Goal: Task Accomplishment & Management: Use online tool/utility

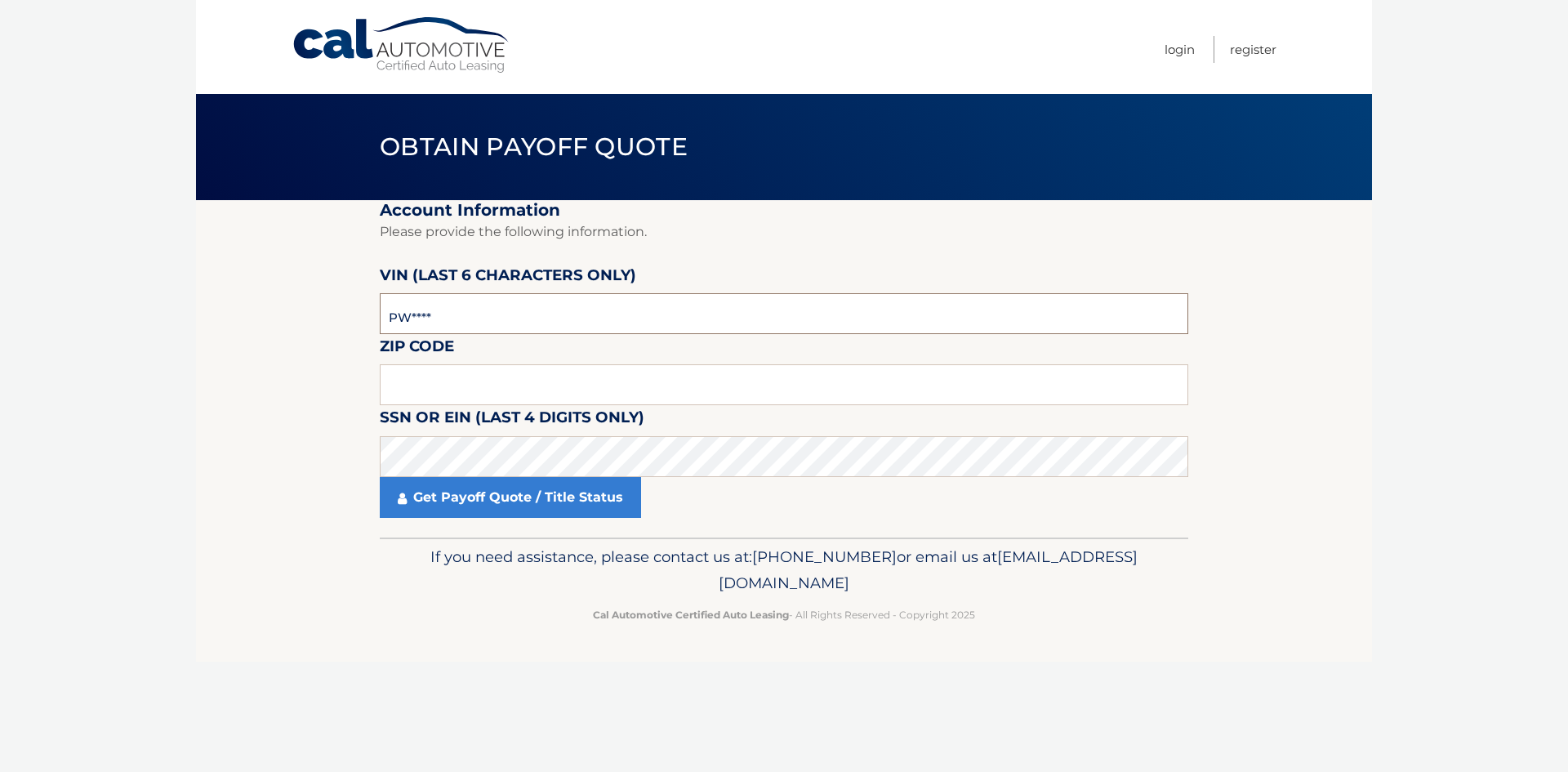
type input "P*****"
type input "522222"
click at [396, 387] on input "text" at bounding box center [784, 385] width 809 height 41
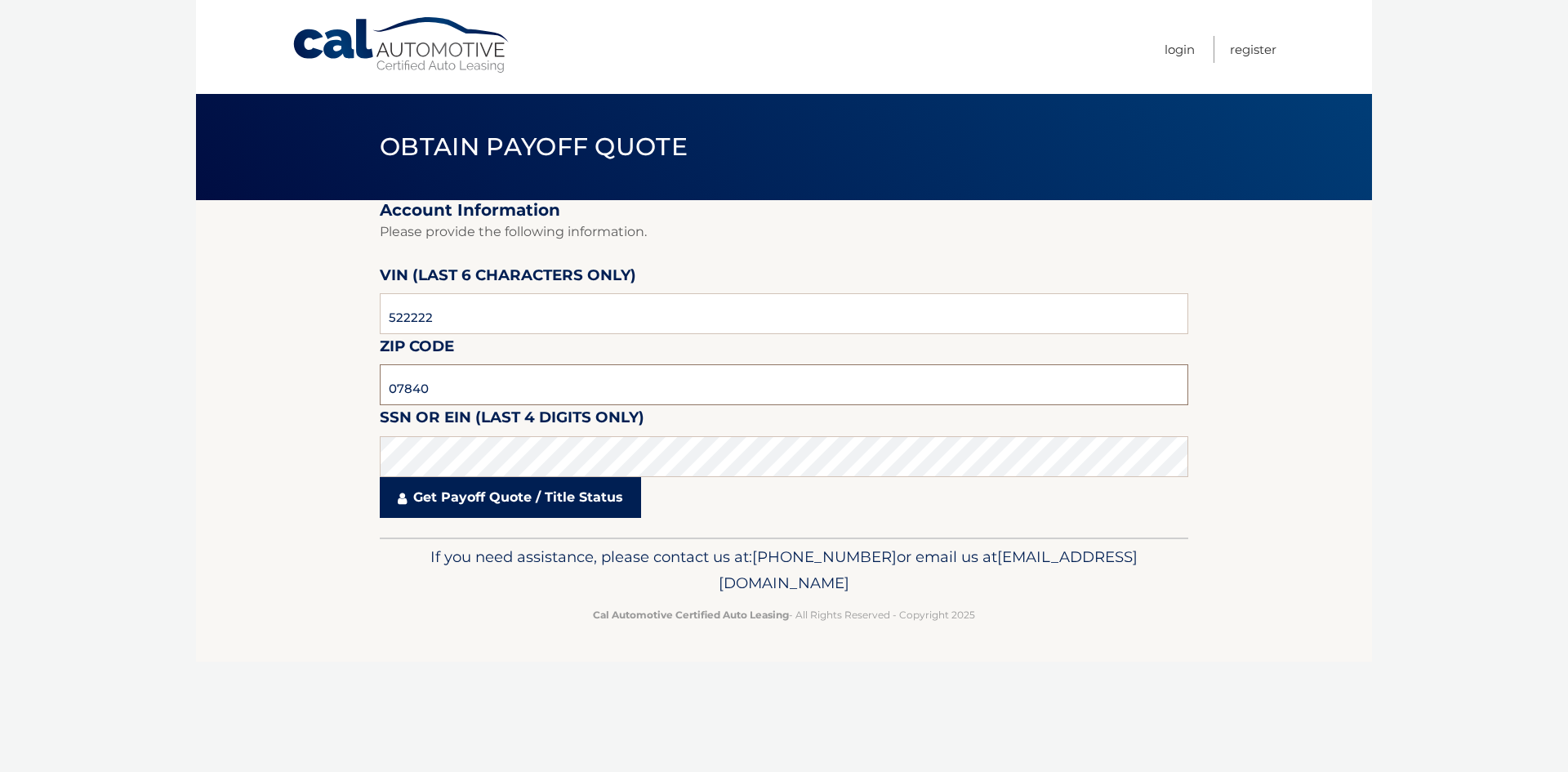
type input "07840"
click button "For Originating Dealer" at bounding box center [0, 0] width 0 height 0
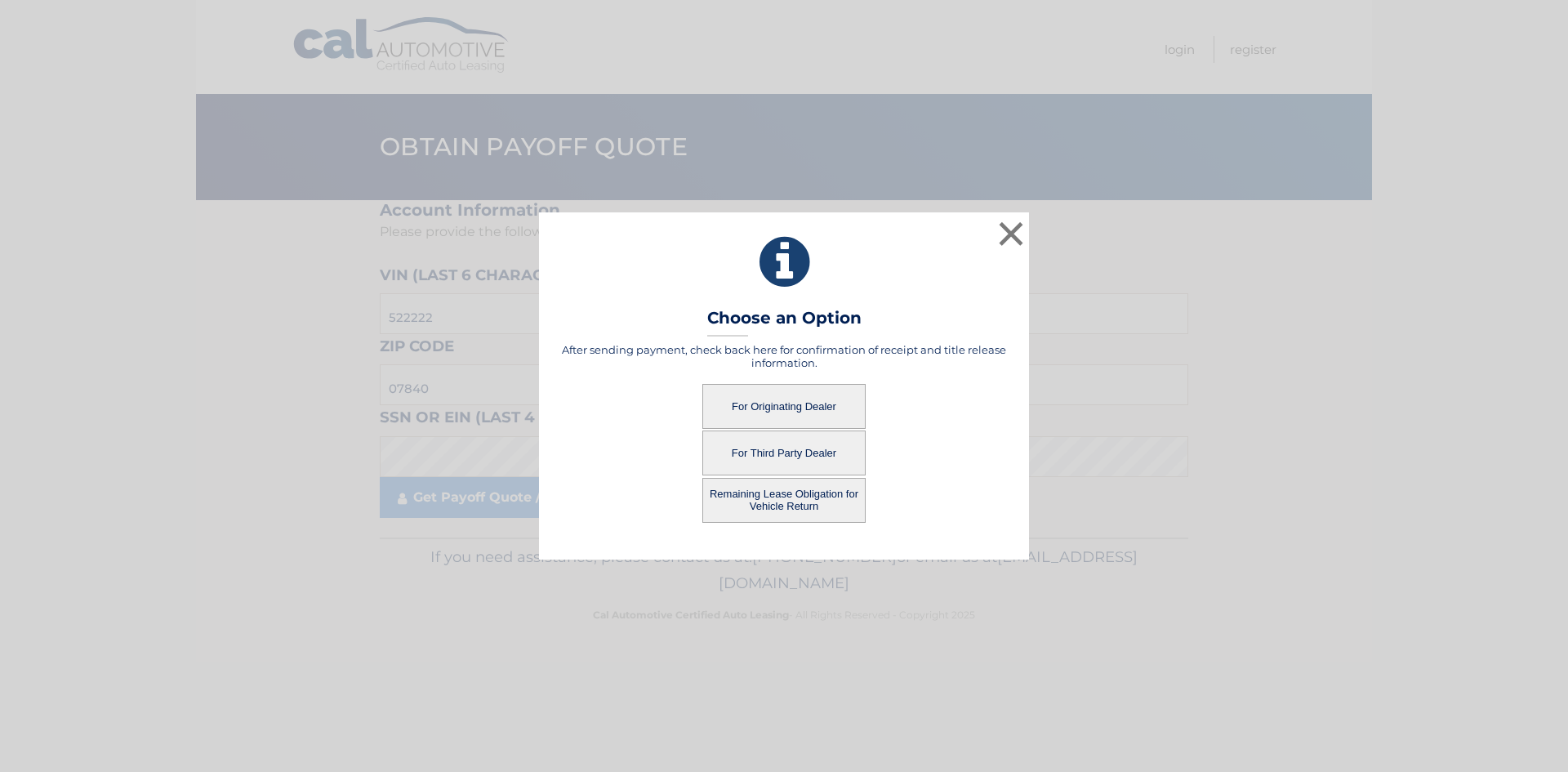
click at [812, 395] on button "For Originating Dealer" at bounding box center [784, 406] width 163 height 45
click at [801, 401] on button "For Originating Dealer" at bounding box center [784, 406] width 163 height 45
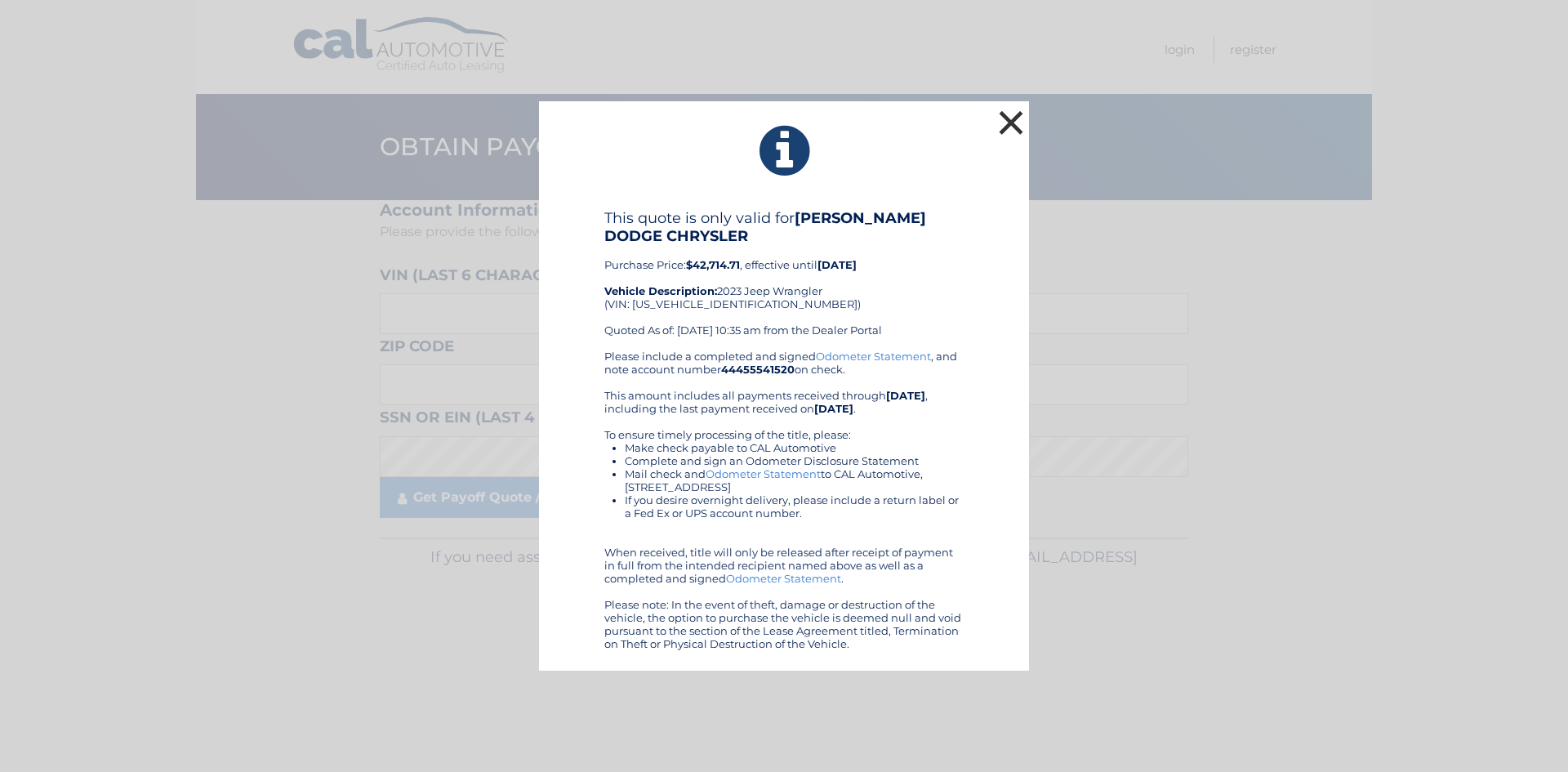
click at [1012, 123] on button "×" at bounding box center [1011, 122] width 33 height 33
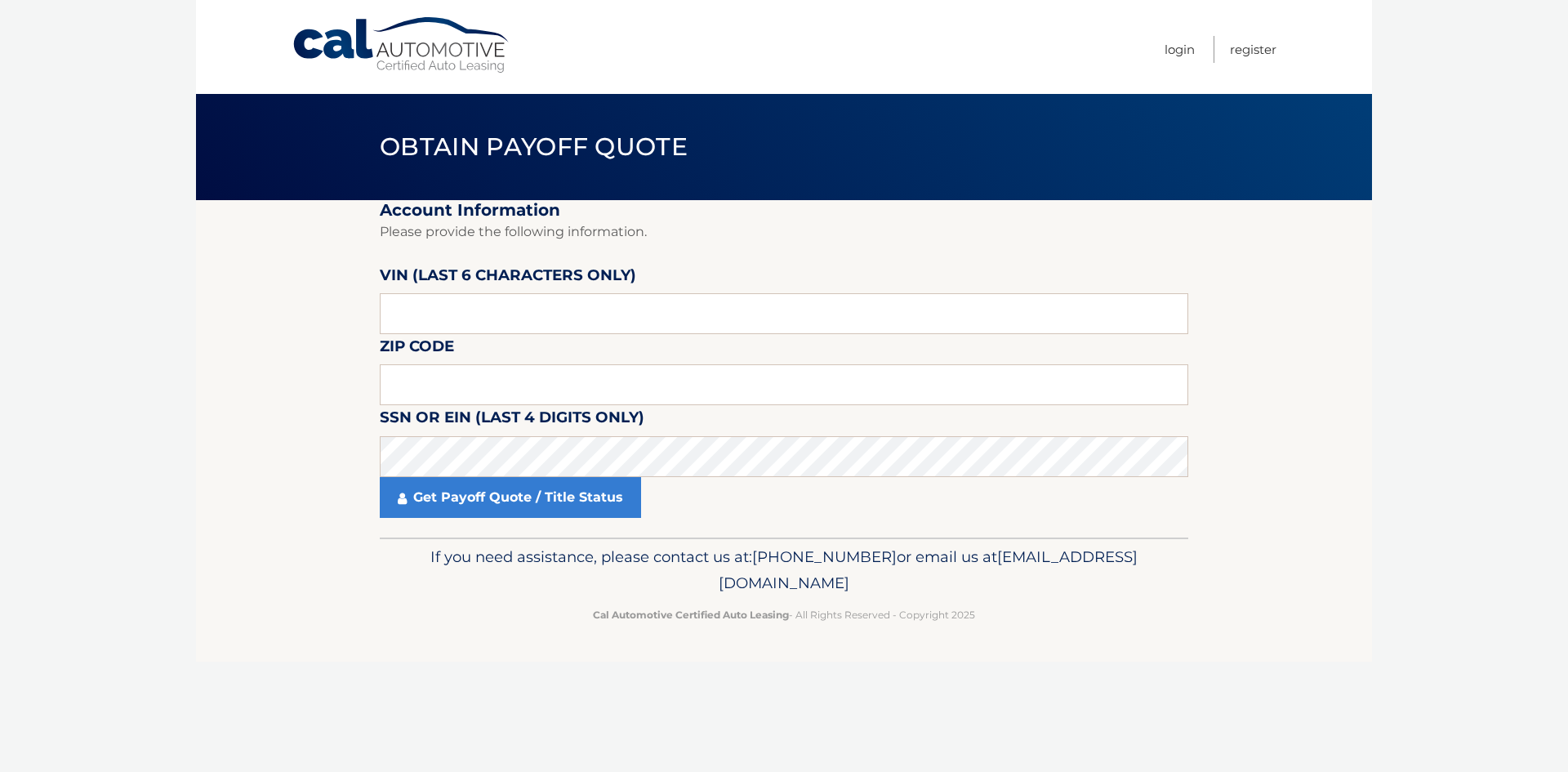
click at [392, 61] on link "Cal Automotive" at bounding box center [402, 45] width 221 height 58
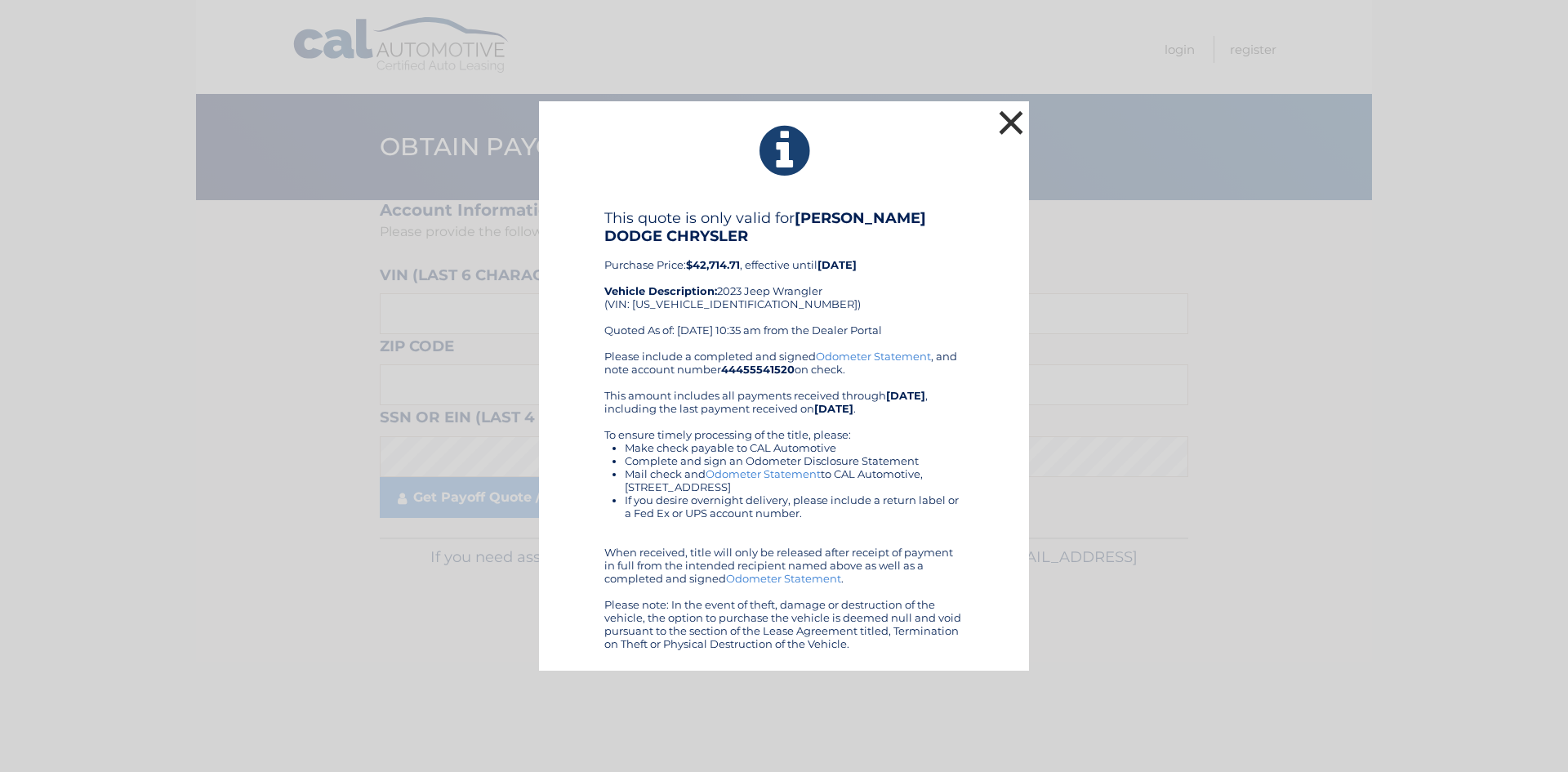
click at [1004, 129] on button "×" at bounding box center [1011, 122] width 33 height 33
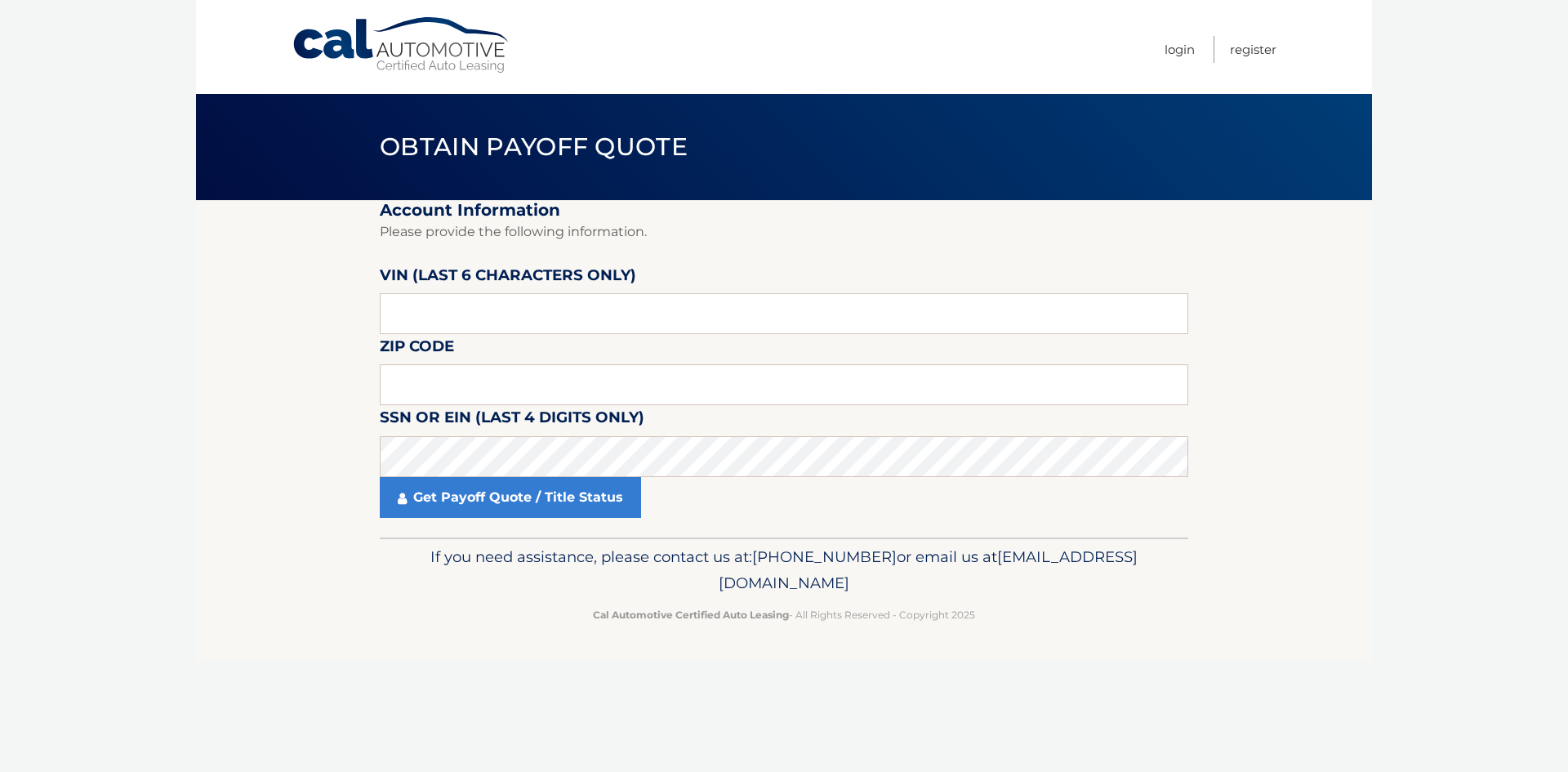
click at [338, 26] on link "Cal Automotive" at bounding box center [402, 45] width 221 height 58
click at [468, 312] on input "text" at bounding box center [784, 313] width 809 height 41
type input "522222"
click at [489, 406] on label "SSN or EIN (last 4 digits only)" at bounding box center [512, 420] width 265 height 30
click at [501, 393] on input "text" at bounding box center [784, 385] width 809 height 41
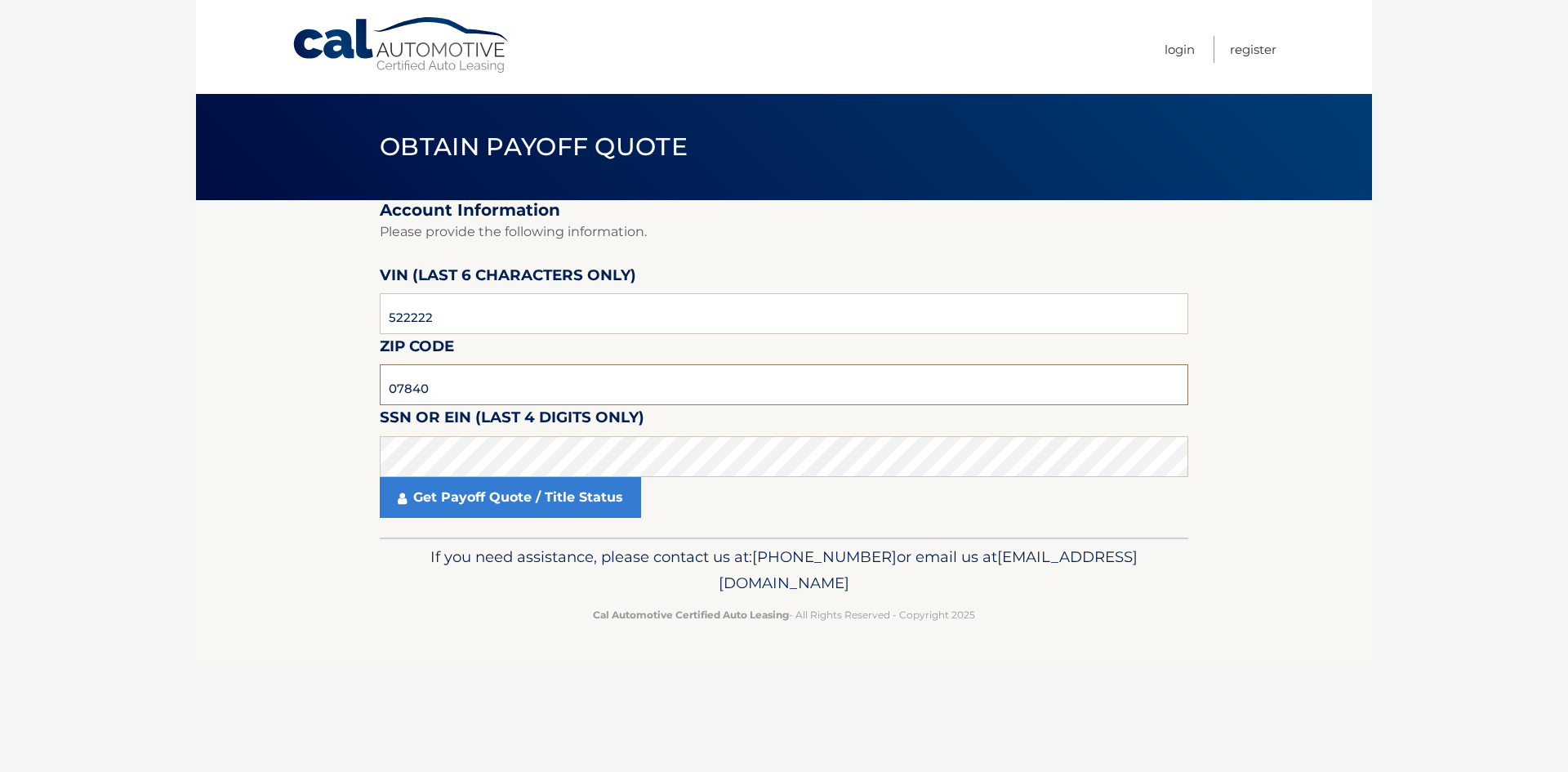
type input "07840"
click button "For Originating Dealer" at bounding box center [0, 0] width 0 height 0
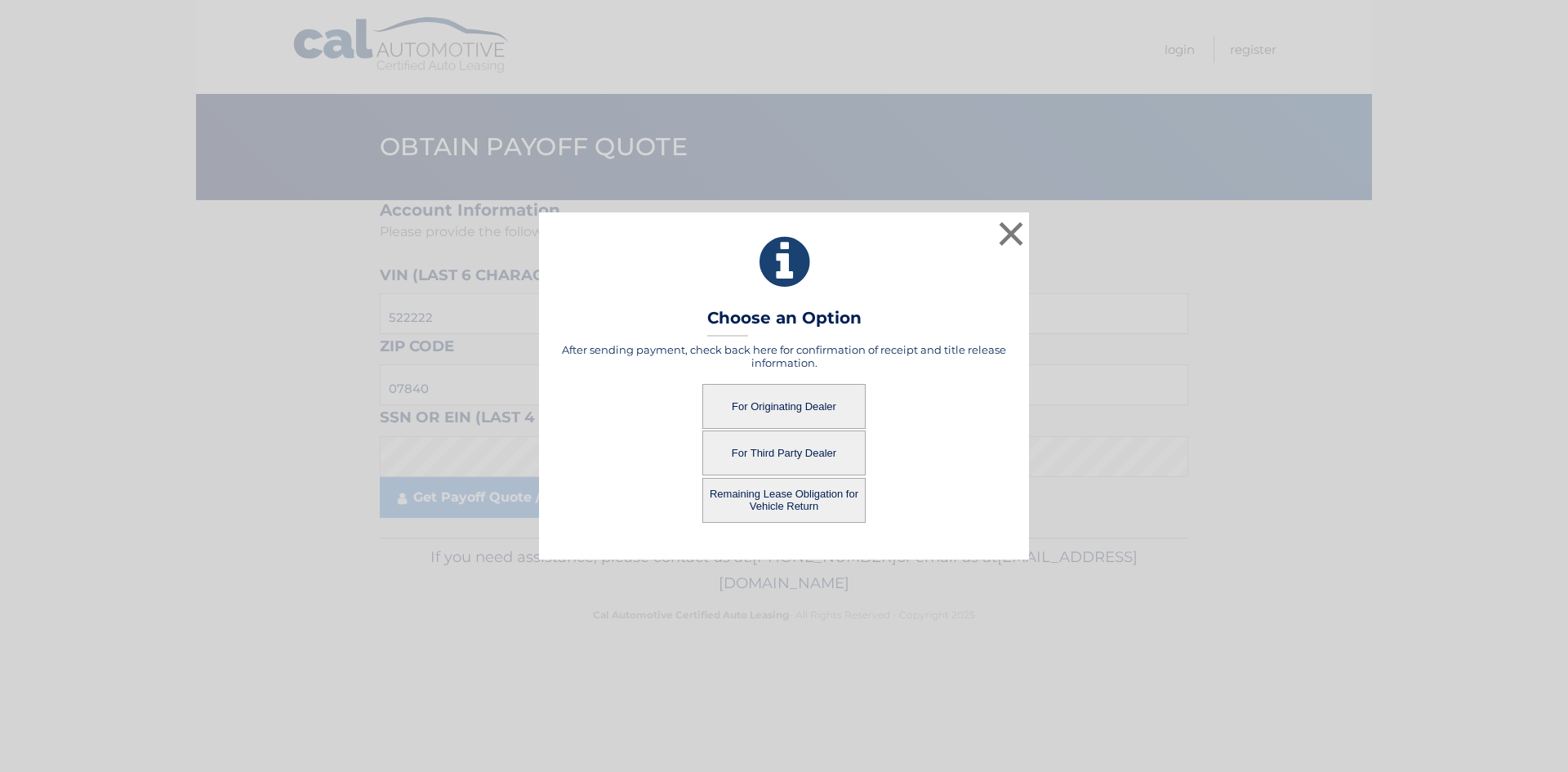
click at [781, 398] on button "For Originating Dealer" at bounding box center [784, 406] width 163 height 45
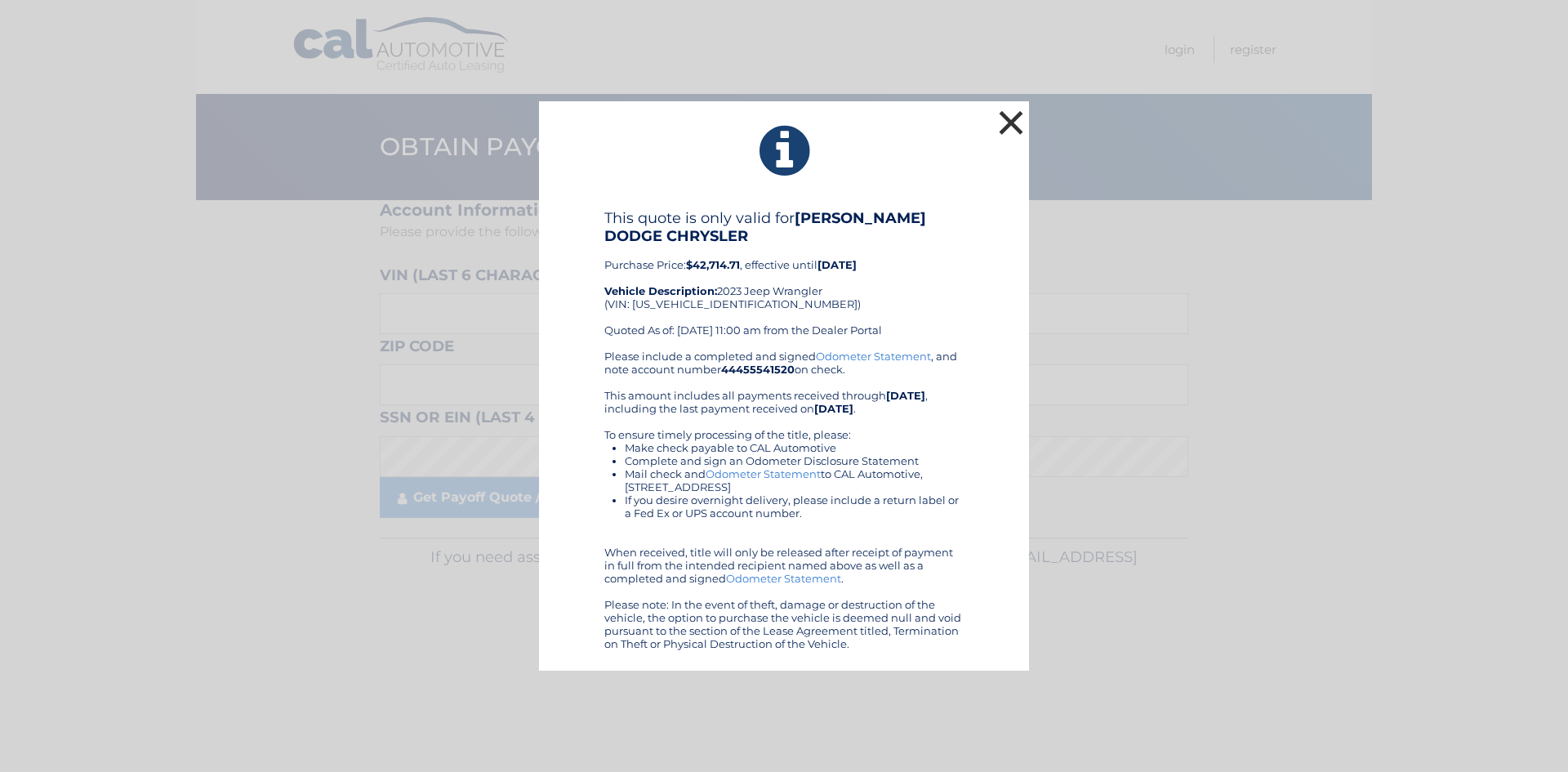
click at [1012, 129] on button "×" at bounding box center [1011, 122] width 33 height 33
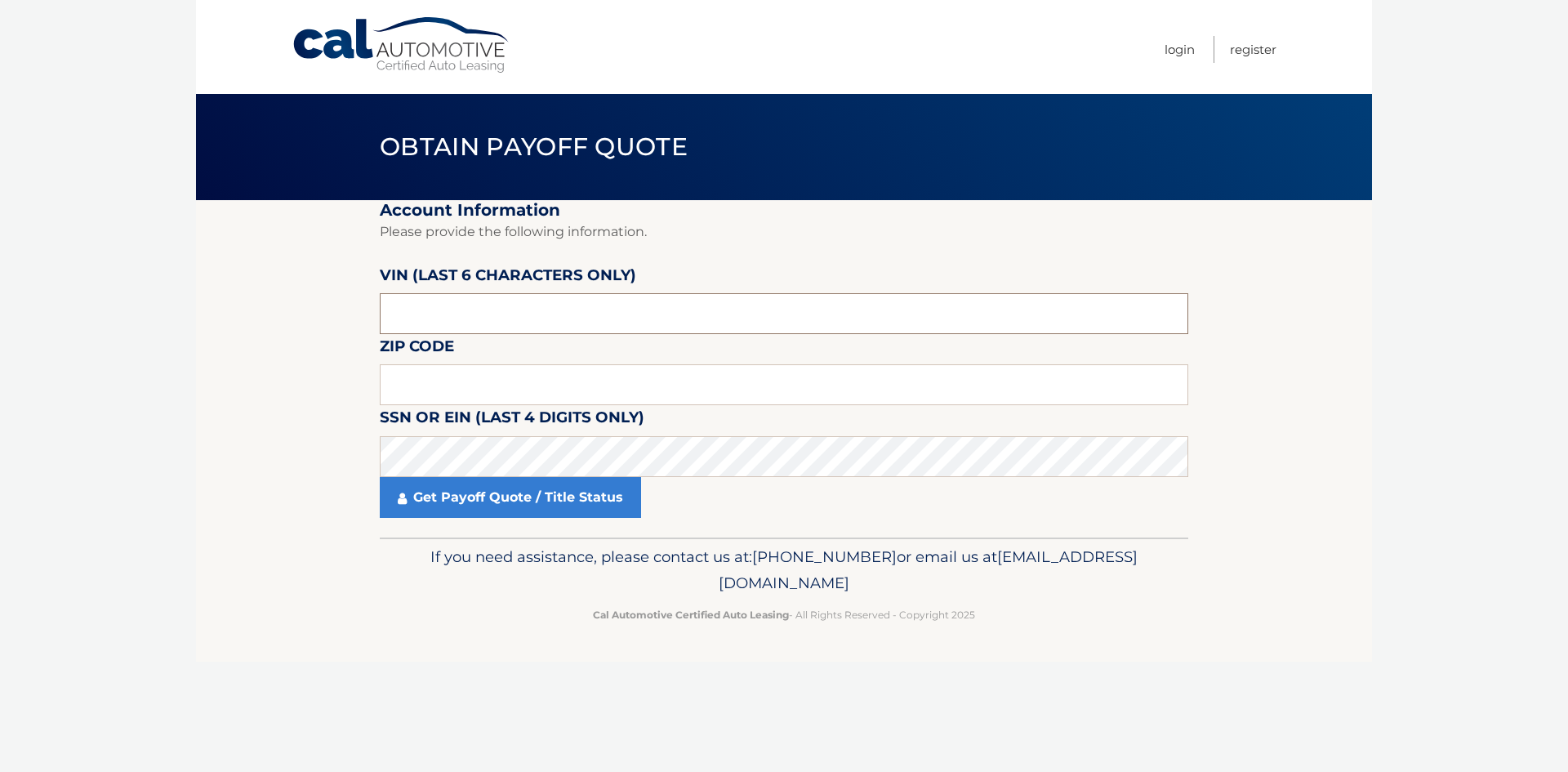
click at [496, 295] on input "text" at bounding box center [784, 313] width 809 height 41
type input "522222"
click at [476, 384] on input "text" at bounding box center [784, 385] width 809 height 41
type input "07840"
click button "For Originating Dealer" at bounding box center [0, 0] width 0 height 0
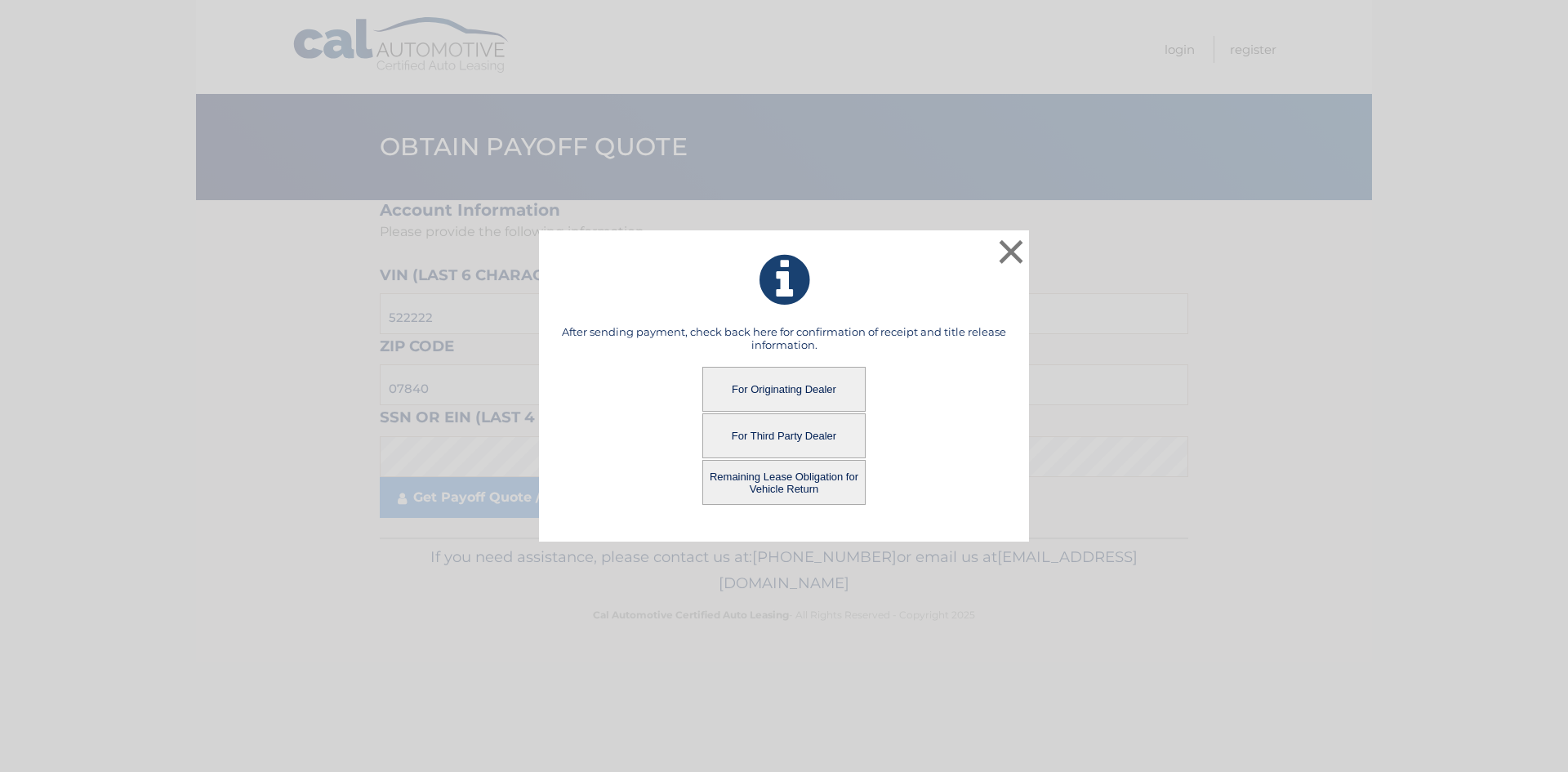
click at [735, 480] on button "Remaining Lease Obligation for Vehicle Return" at bounding box center [784, 482] width 163 height 45
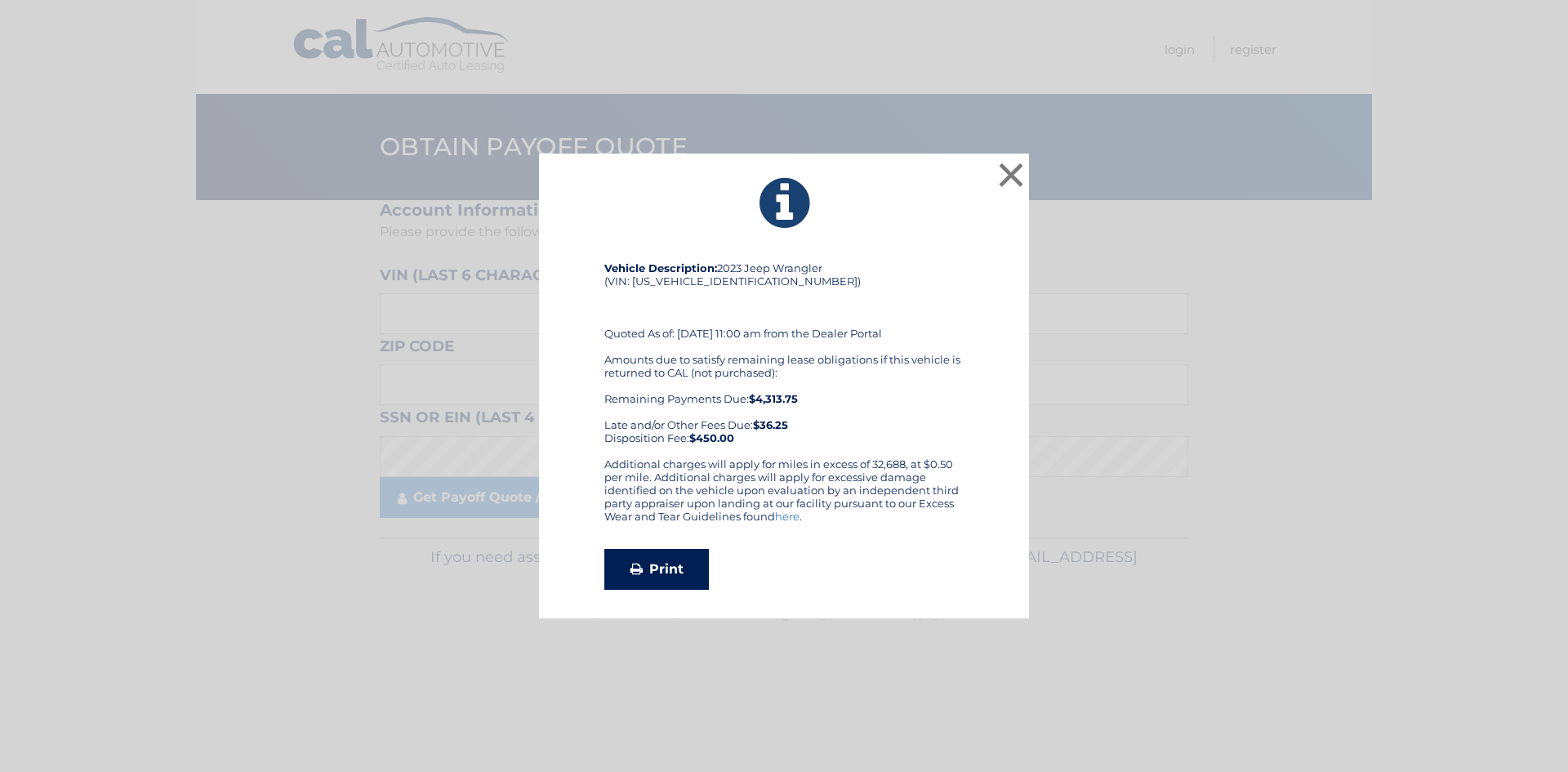
click at [673, 569] on link "Print" at bounding box center [656, 569] width 104 height 41
click at [1013, 187] on button "×" at bounding box center [1011, 174] width 33 height 33
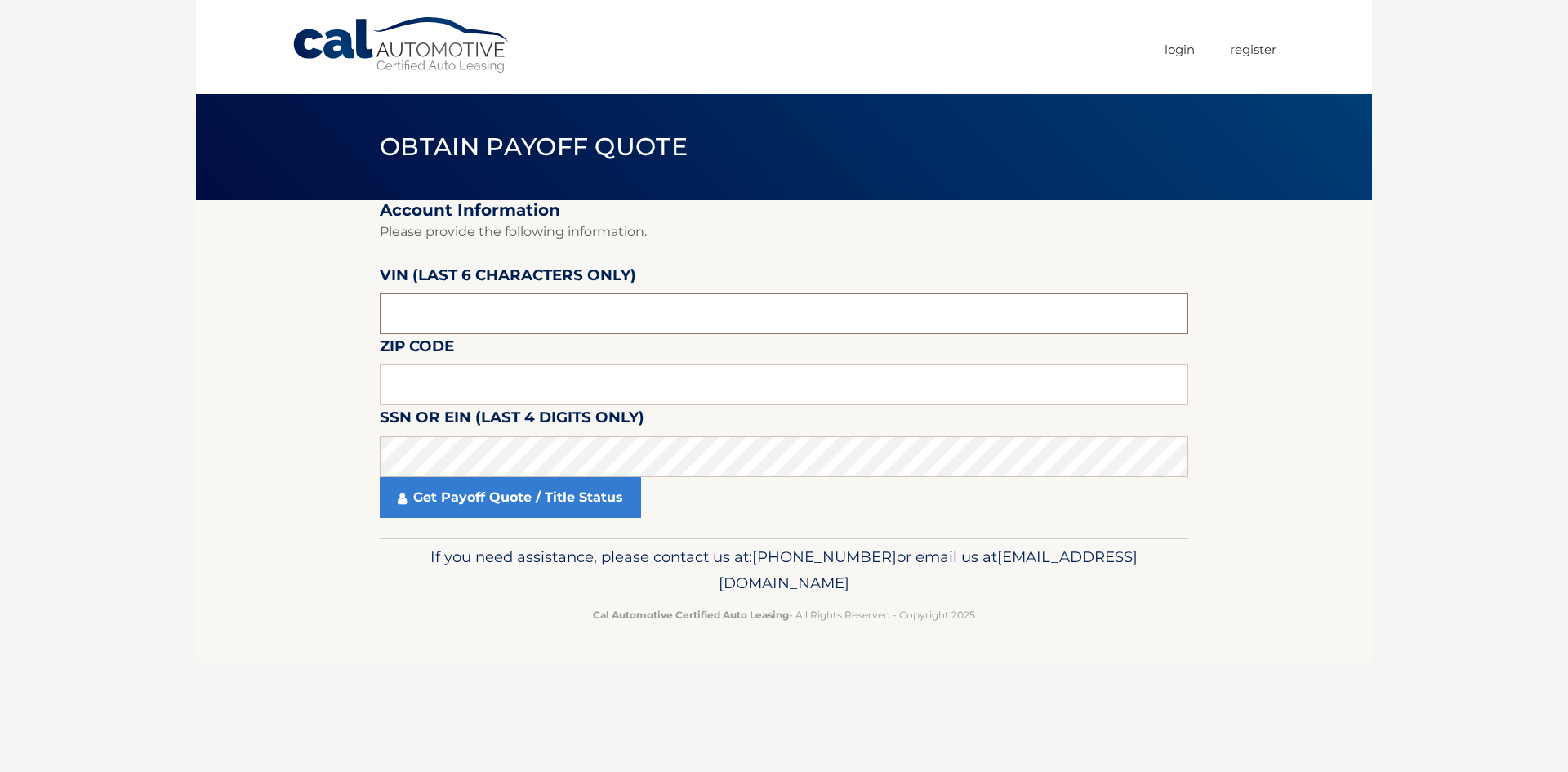
click at [529, 304] on input "text" at bounding box center [784, 313] width 809 height 41
type input "522222"
click at [541, 381] on input "text" at bounding box center [784, 385] width 809 height 41
type input "07840"
click button "For Originating Dealer" at bounding box center [0, 0] width 0 height 0
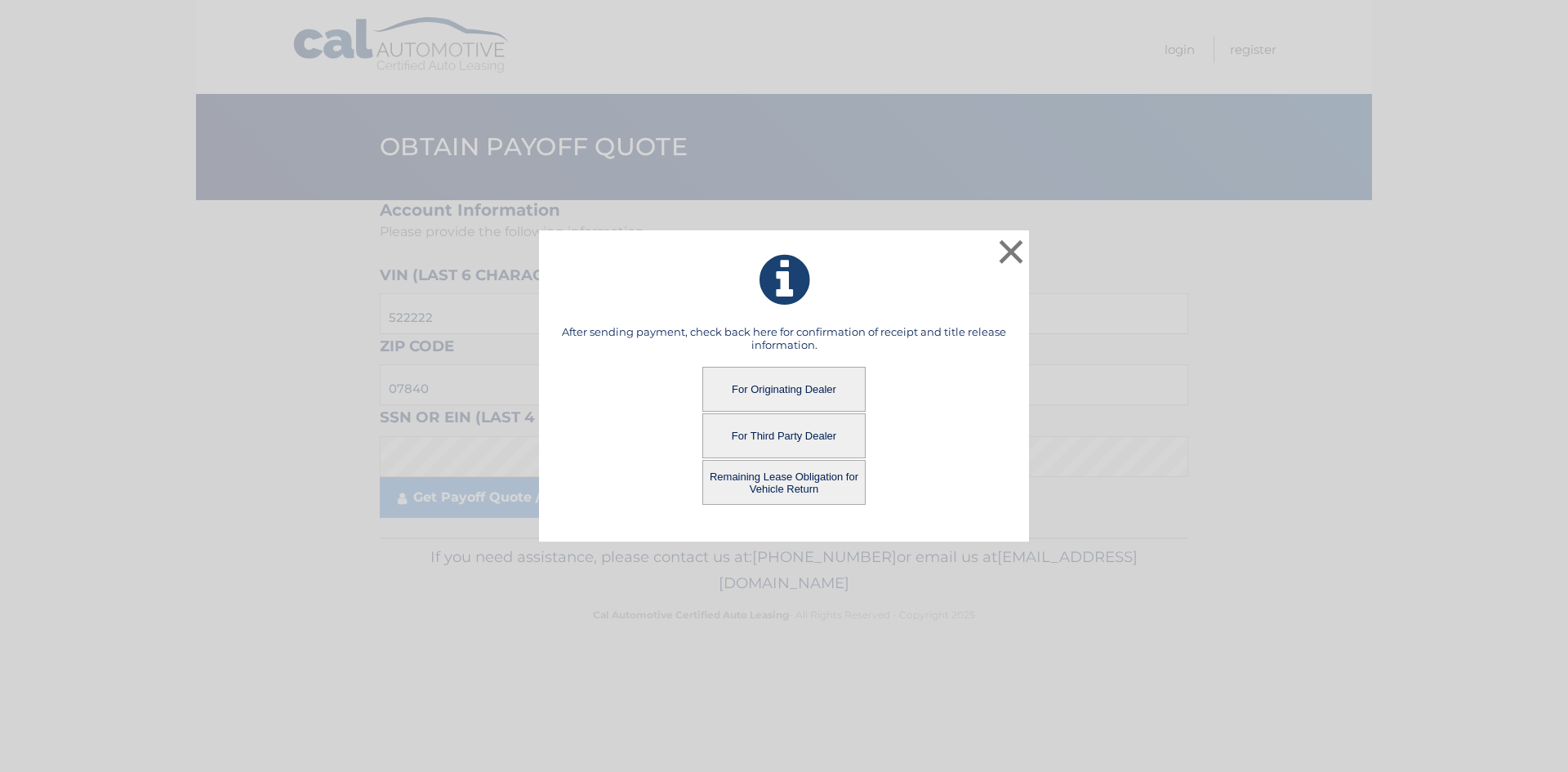
click at [773, 485] on button "Remaining Lease Obligation for Vehicle Return" at bounding box center [784, 482] width 163 height 45
